Goal: Task Accomplishment & Management: Complete application form

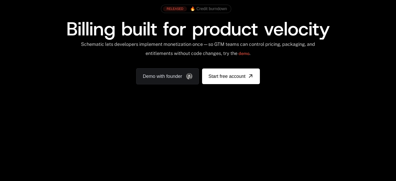
scroll to position [33, 0]
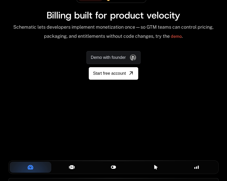
click at [119, 117] on div "Your browser does not support the video tag." at bounding box center [113, 105] width 227 height 143
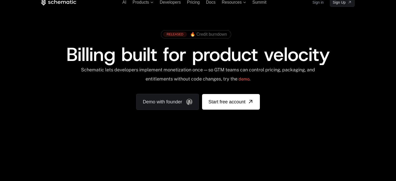
scroll to position [0, 0]
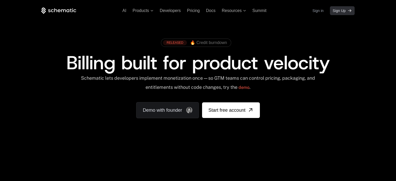
click at [345, 12] on span "Sign Up" at bounding box center [339, 10] width 13 height 5
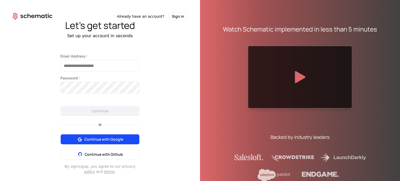
click at [103, 140] on span "Continue with Google" at bounding box center [103, 139] width 39 height 5
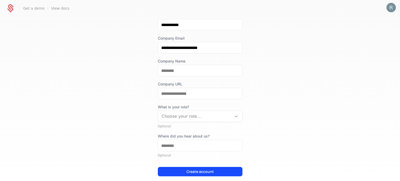
scroll to position [41, 0]
click at [226, 122] on div "What is your role? Choose your role... Optional" at bounding box center [200, 116] width 85 height 24
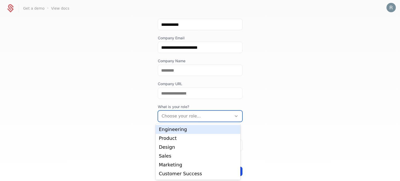
click at [229, 117] on div "Choose your role..." at bounding box center [195, 115] width 74 height 9
click at [220, 133] on div "Engineering" at bounding box center [198, 129] width 85 height 9
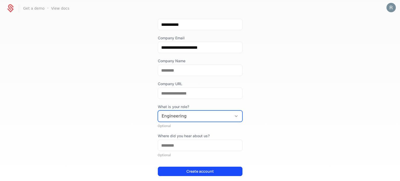
scroll to position [66, 0]
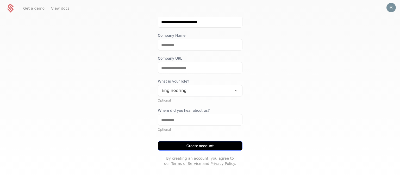
click at [225, 145] on button "Create account" at bounding box center [200, 145] width 85 height 9
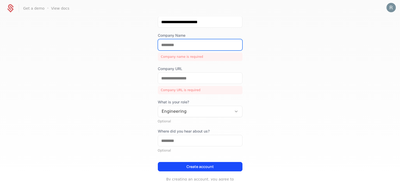
click at [207, 49] on input "Company Name" at bounding box center [200, 44] width 84 height 11
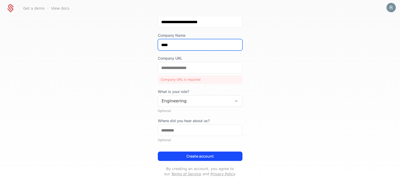
type input "****"
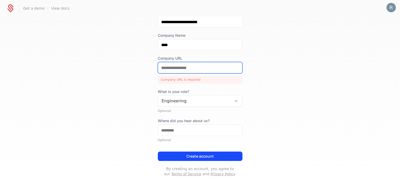
click at [195, 67] on input "Company URL" at bounding box center [200, 67] width 84 height 11
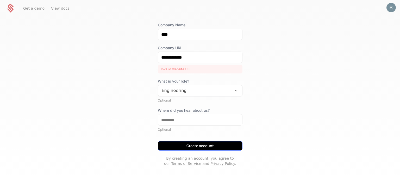
click at [200, 146] on button "Create account" at bounding box center [200, 145] width 85 height 9
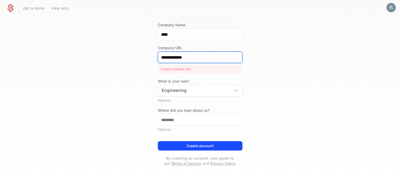
drag, startPoint x: 200, startPoint y: 56, endPoint x: 129, endPoint y: 64, distance: 71.4
click at [129, 64] on div "**********" at bounding box center [200, 99] width 400 height 164
paste input "*********"
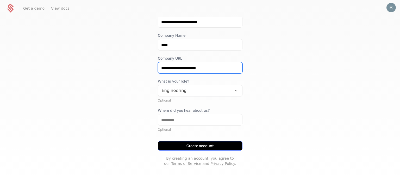
type input "**********"
click at [192, 145] on button "Create account" at bounding box center [200, 145] width 85 height 9
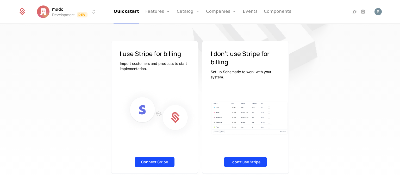
scroll to position [41, 0]
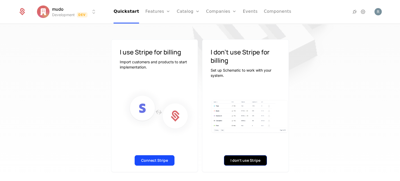
click at [246, 162] on button "I don't use Stripe" at bounding box center [245, 160] width 43 height 10
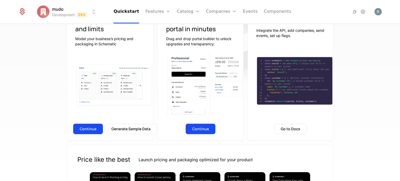
scroll to position [65, 0]
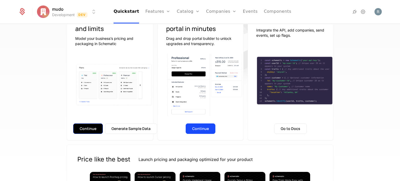
click at [79, 130] on button "Continue" at bounding box center [88, 128] width 30 height 10
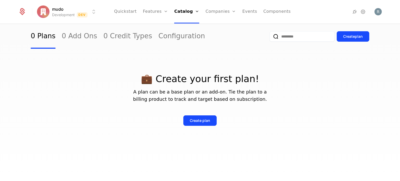
scroll to position [29, 0]
click at [204, 122] on div "Create plan" at bounding box center [200, 120] width 20 height 5
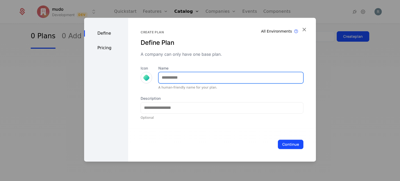
click at [214, 77] on input "Name" at bounding box center [230, 77] width 144 height 11
type input "*********"
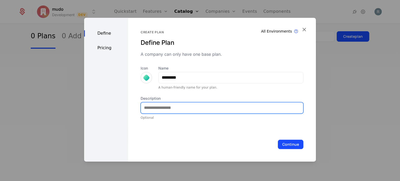
click at [194, 109] on input "Description" at bounding box center [222, 107] width 162 height 11
type input "****"
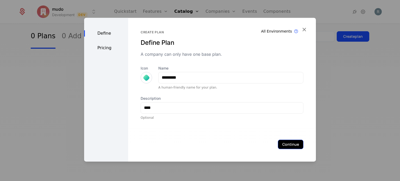
click at [280, 146] on button "Continue" at bounding box center [291, 143] width 26 height 9
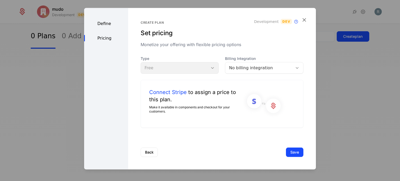
click at [174, 64] on div "Type Free" at bounding box center [180, 65] width 78 height 18
drag, startPoint x: 179, startPoint y: 67, endPoint x: 237, endPoint y: 68, distance: 58.0
click at [237, 68] on div "Type Free Billing Integration No billing integration" at bounding box center [222, 65] width 163 height 18
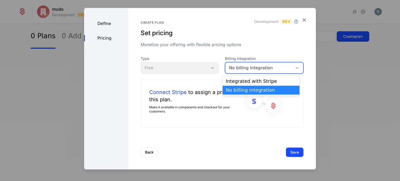
click at [237, 68] on div "No billing integration" at bounding box center [259, 68] width 60 height 6
click at [246, 92] on div "No billing integration" at bounding box center [261, 90] width 71 height 5
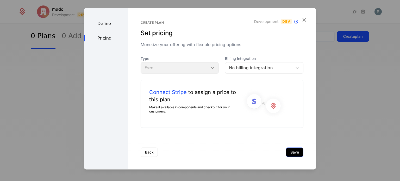
click at [289, 152] on button "Save" at bounding box center [294, 152] width 17 height 9
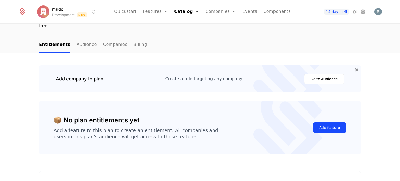
scroll to position [42, 0]
click at [356, 11] on icon at bounding box center [354, 12] width 6 height 6
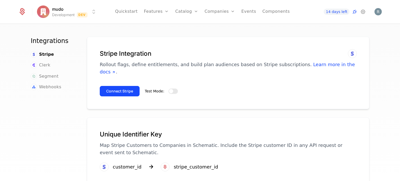
click at [171, 88] on button "Test Mode:" at bounding box center [172, 90] width 9 height 5
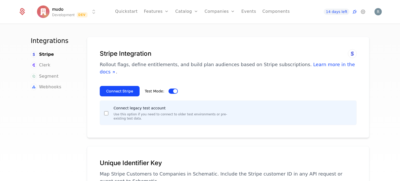
click at [168, 88] on button "Test Mode:" at bounding box center [172, 90] width 9 height 5
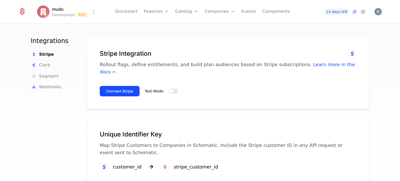
scroll to position [12, 0]
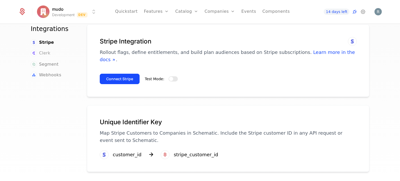
click at [42, 54] on span "Clerk" at bounding box center [44, 53] width 11 height 6
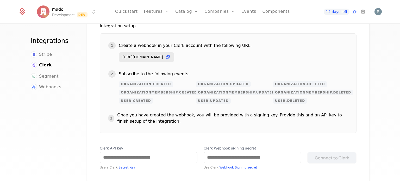
scroll to position [86, 0]
click at [47, 75] on span "Segment" at bounding box center [49, 76] width 20 height 6
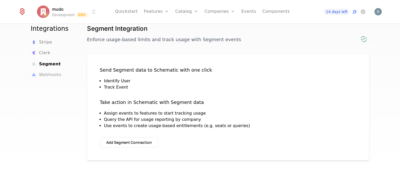
click at [51, 76] on span "Webhooks" at bounding box center [50, 75] width 22 height 6
